Goal: Navigation & Orientation: Find specific page/section

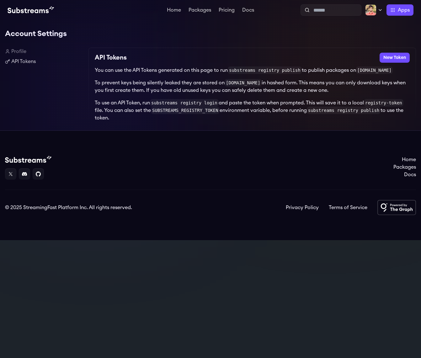
click at [23, 53] on link "Profile" at bounding box center [44, 52] width 78 height 8
click at [17, 50] on link "Profile" at bounding box center [44, 52] width 78 height 8
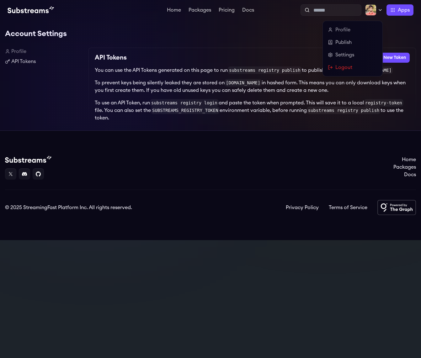
click at [376, 8] on div at bounding box center [374, 9] width 18 height 11
click at [340, 56] on link "Settings" at bounding box center [353, 55] width 50 height 8
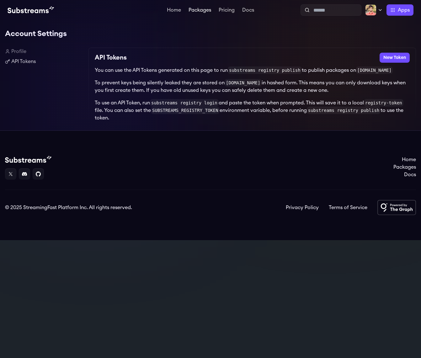
click at [193, 12] on link "Packages" at bounding box center [199, 11] width 25 height 6
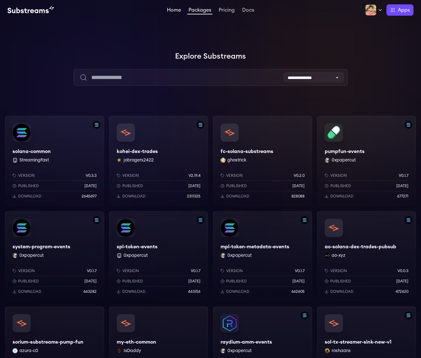
click at [174, 10] on link "Home" at bounding box center [174, 11] width 17 height 6
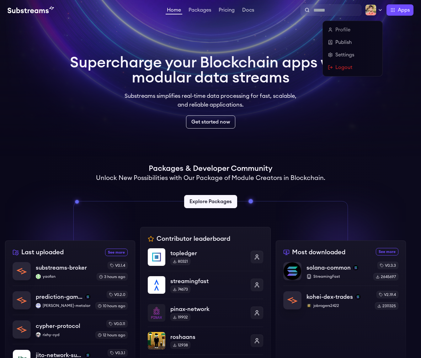
click at [366, 8] on img at bounding box center [370, 9] width 11 height 11
click at [341, 28] on link "Profile" at bounding box center [353, 30] width 50 height 8
click at [341, 44] on link "Publish" at bounding box center [353, 43] width 50 height 8
